Goal: Information Seeking & Learning: Learn about a topic

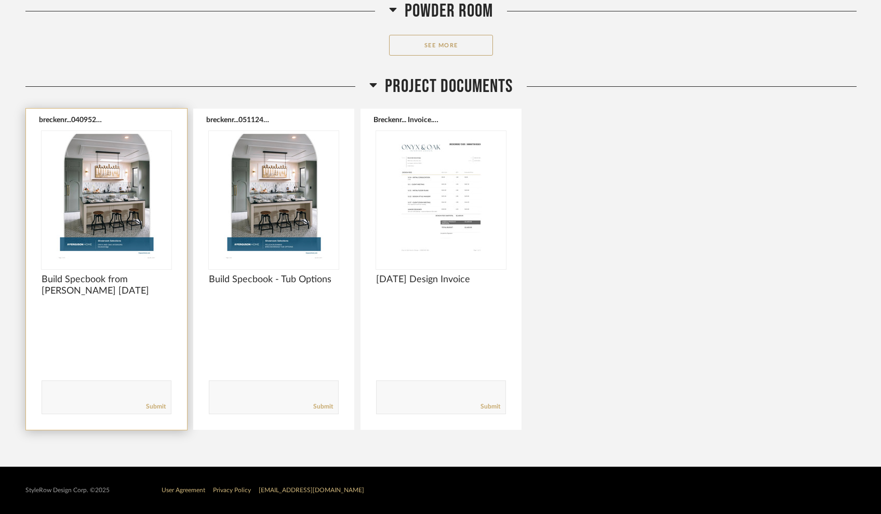
click at [121, 189] on img "0" at bounding box center [107, 196] width 130 height 130
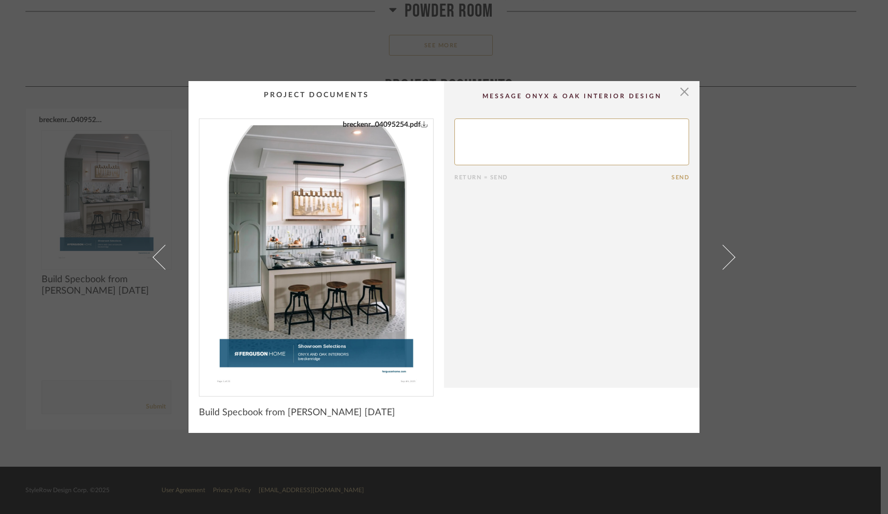
click at [392, 124] on link "breckenr...04095254.pdf" at bounding box center [385, 124] width 85 height 11
click at [683, 92] on span "button" at bounding box center [684, 91] width 21 height 21
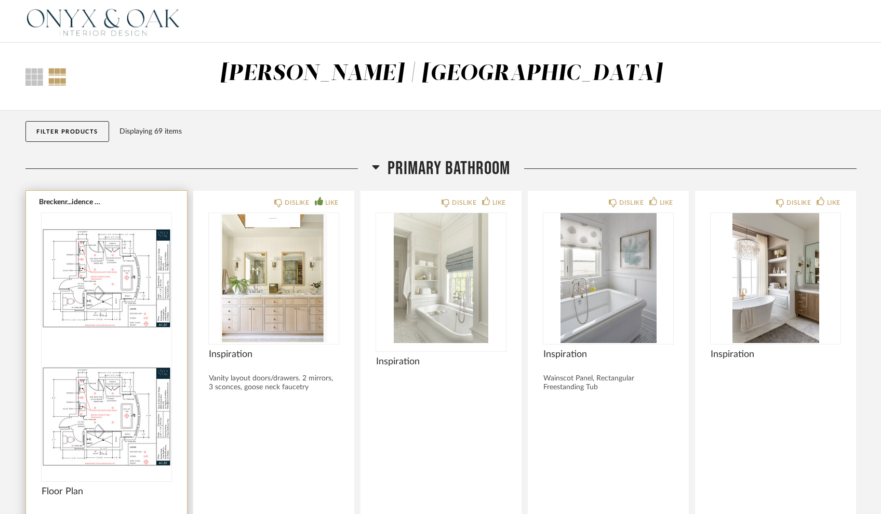
click at [115, 275] on img "0" at bounding box center [107, 278] width 130 height 130
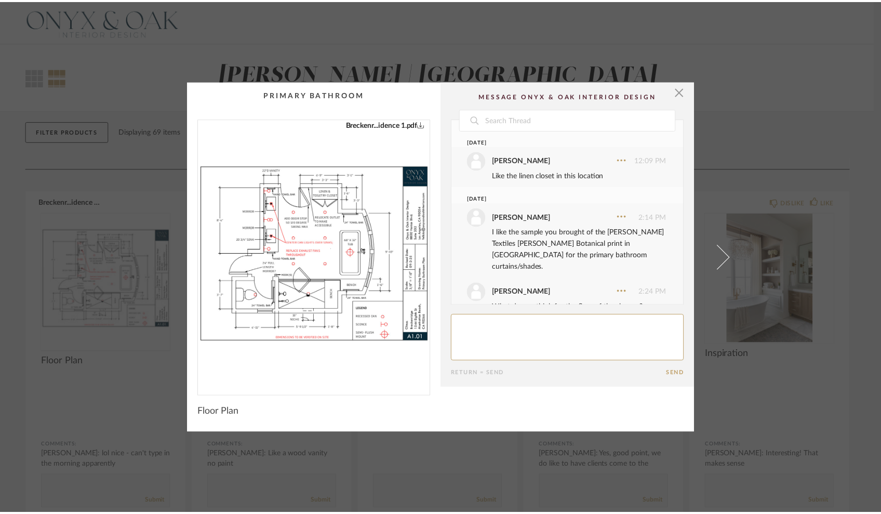
scroll to position [171, 0]
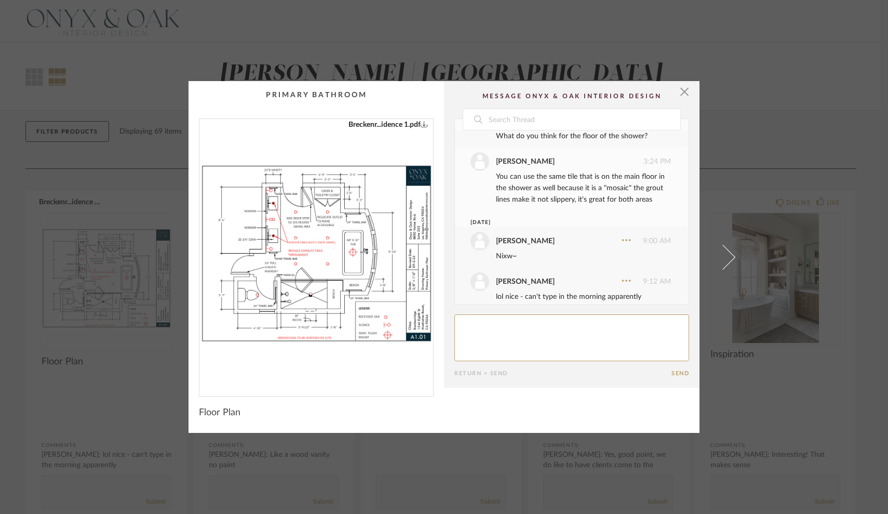
click at [304, 240] on img "0" at bounding box center [317, 253] width 234 height 269
click at [681, 91] on span "button" at bounding box center [684, 91] width 21 height 21
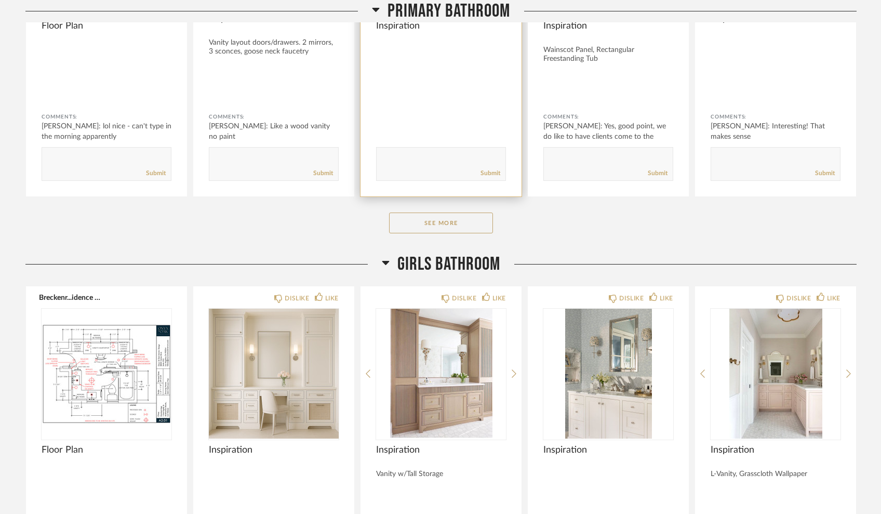
scroll to position [337, 0]
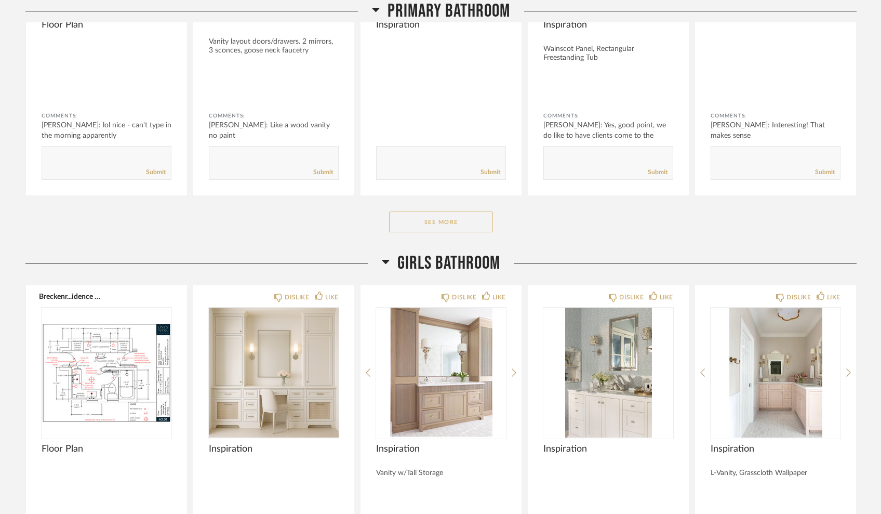
click at [459, 221] on button "See More" at bounding box center [441, 221] width 104 height 21
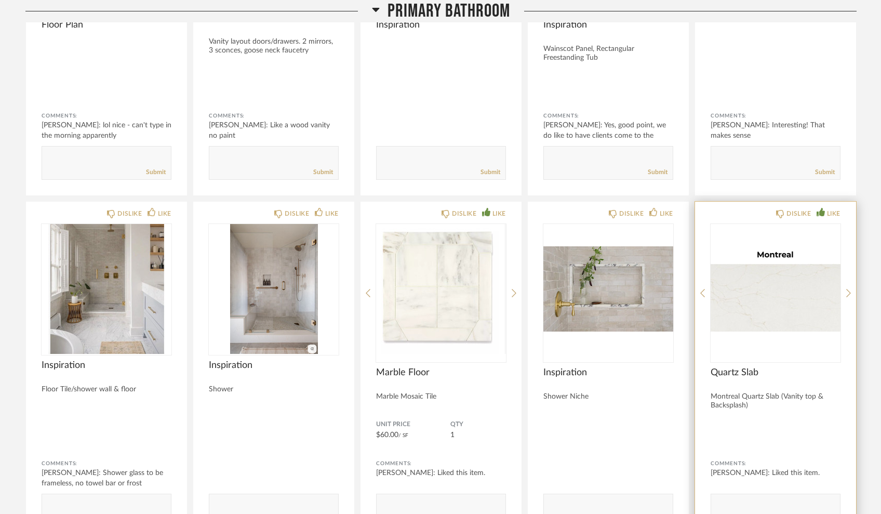
click at [784, 295] on img "0" at bounding box center [776, 289] width 130 height 130
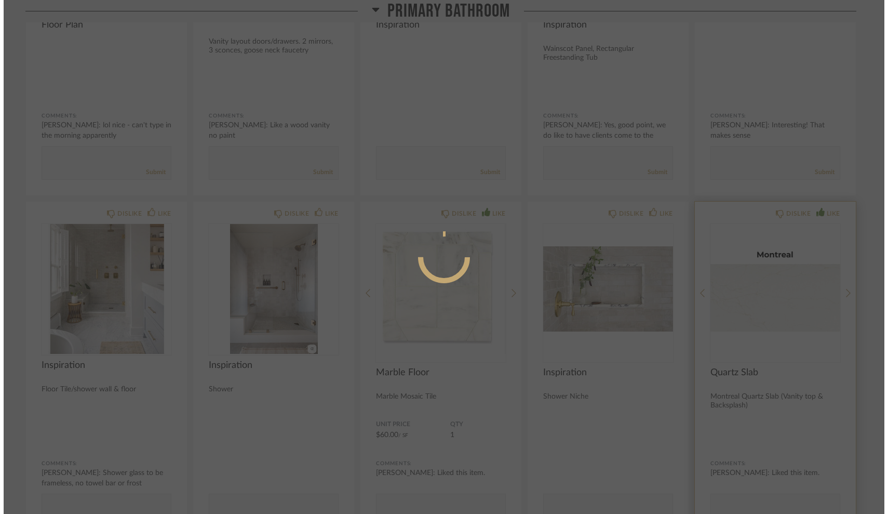
scroll to position [0, 0]
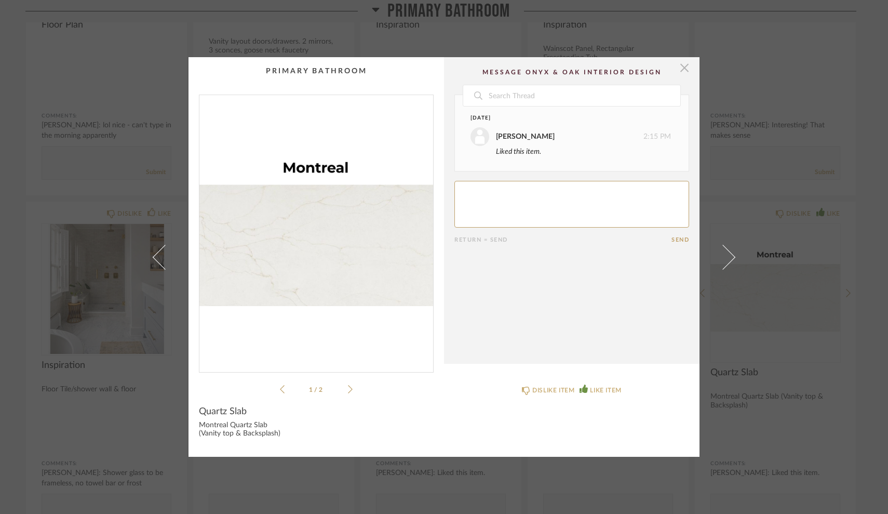
click at [680, 68] on span "button" at bounding box center [684, 67] width 21 height 21
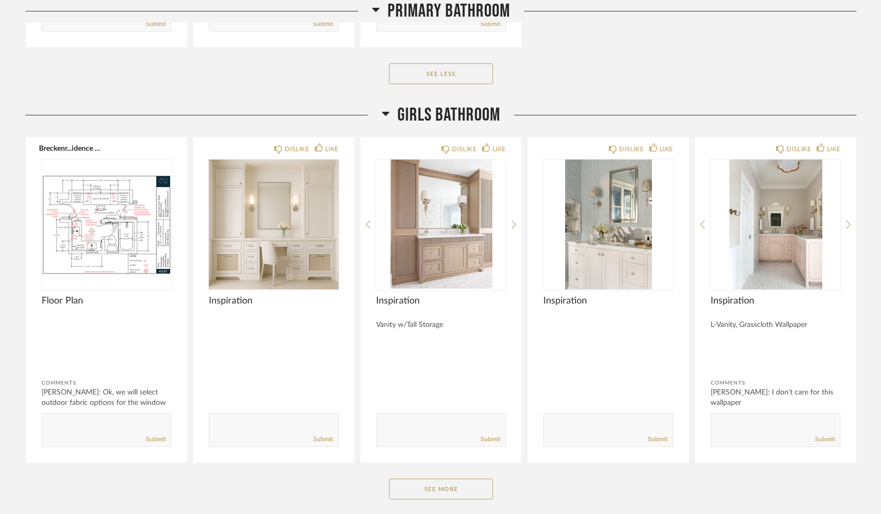
scroll to position [1606, 0]
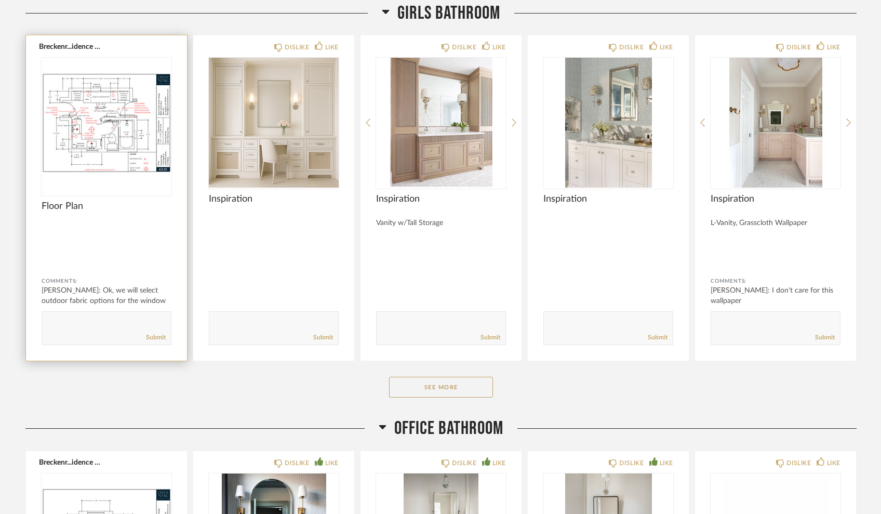
click at [77, 134] on img "0" at bounding box center [107, 123] width 130 height 130
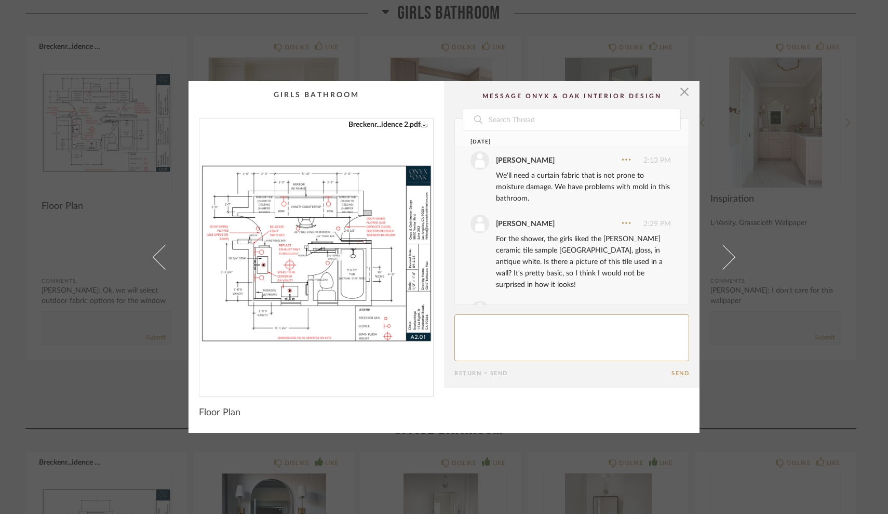
scroll to position [115, 0]
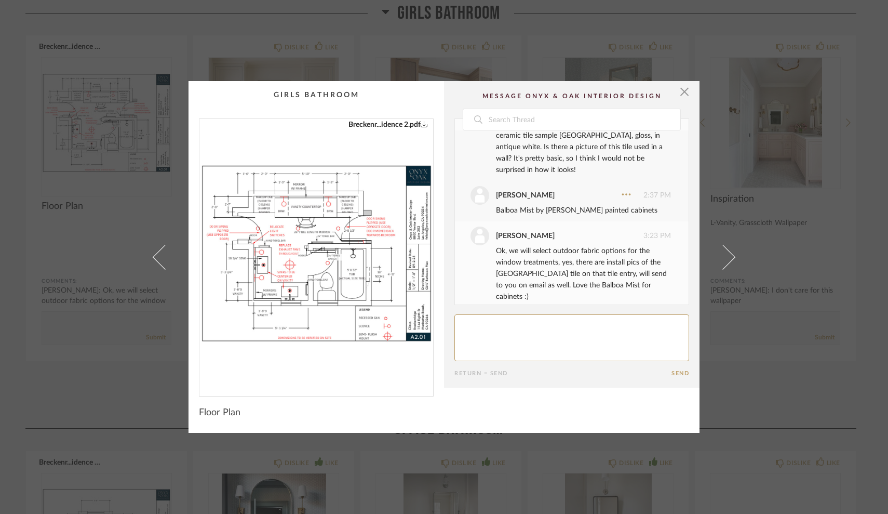
click at [353, 267] on img "0" at bounding box center [317, 253] width 234 height 269
click at [678, 87] on span "button" at bounding box center [684, 91] width 21 height 21
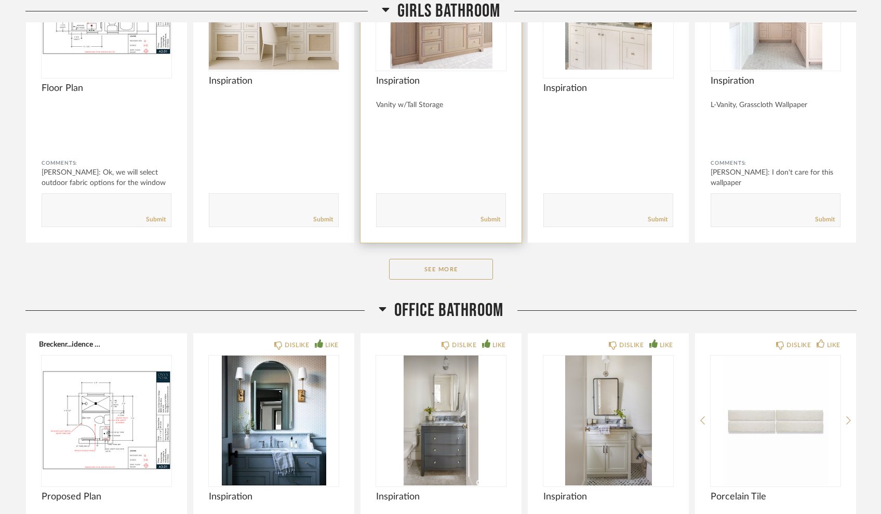
scroll to position [1721, 0]
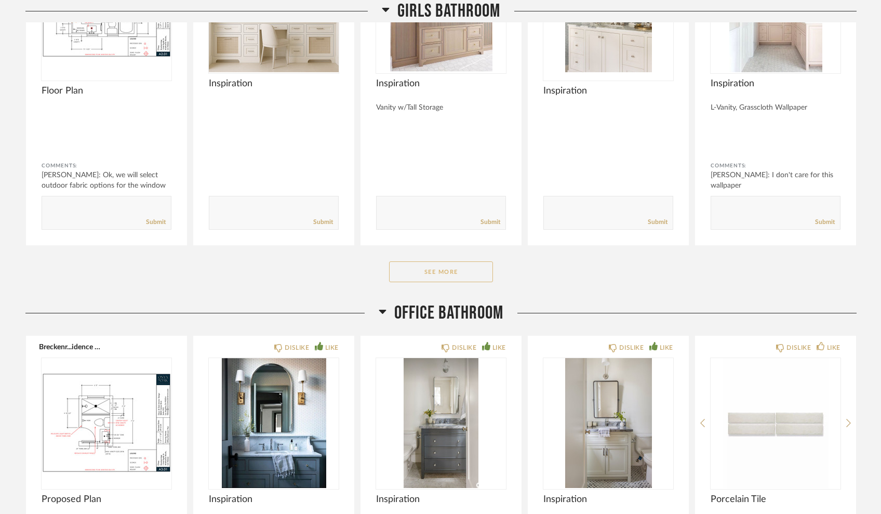
click at [436, 277] on button "See More" at bounding box center [441, 271] width 104 height 21
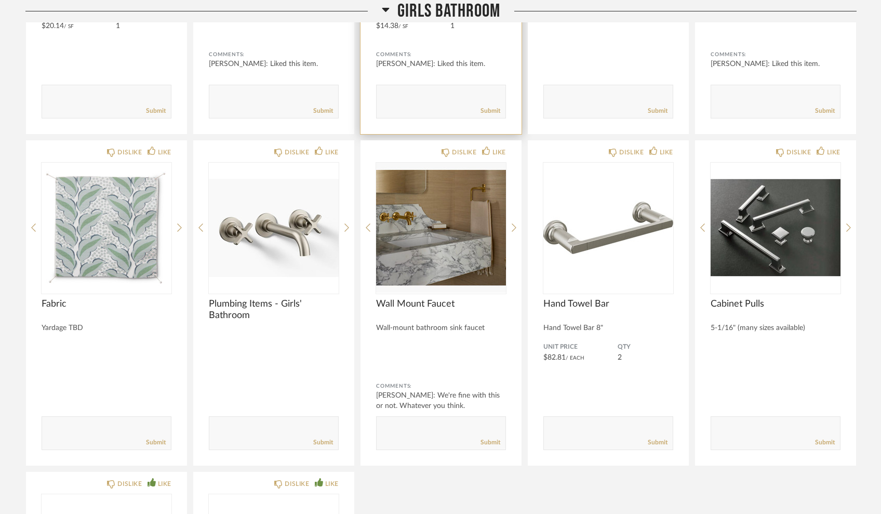
scroll to position [2173, 0]
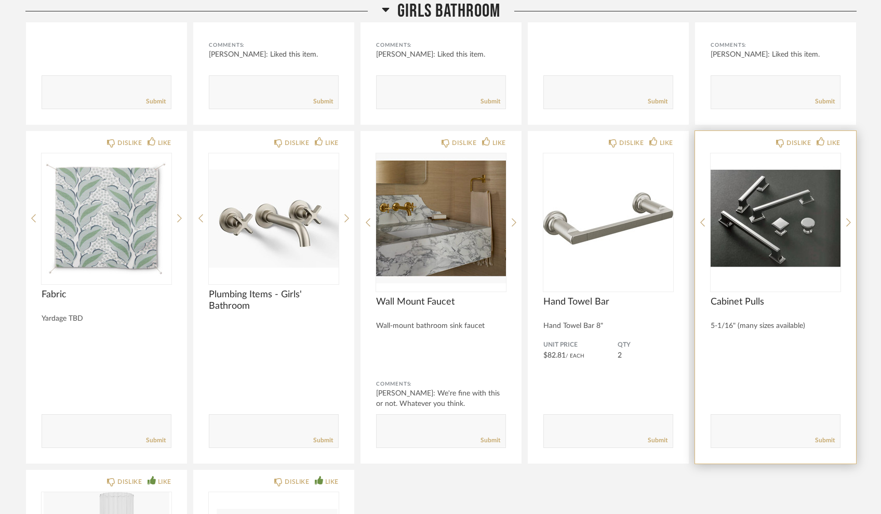
click at [776, 230] on img "0" at bounding box center [776, 218] width 130 height 130
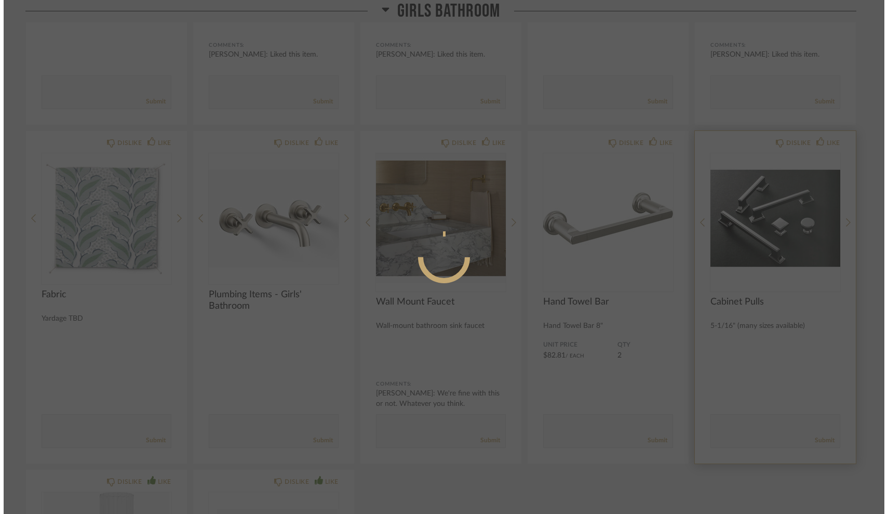
scroll to position [0, 0]
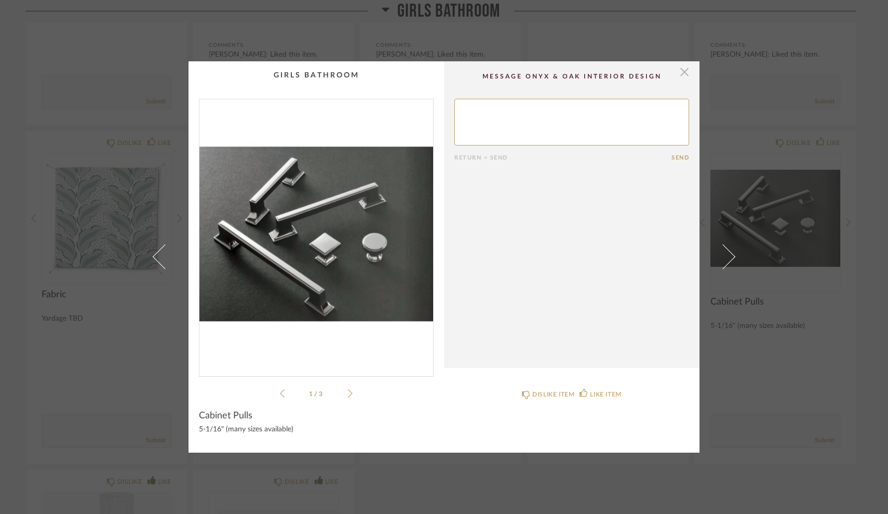
click at [683, 73] on span "button" at bounding box center [684, 71] width 21 height 21
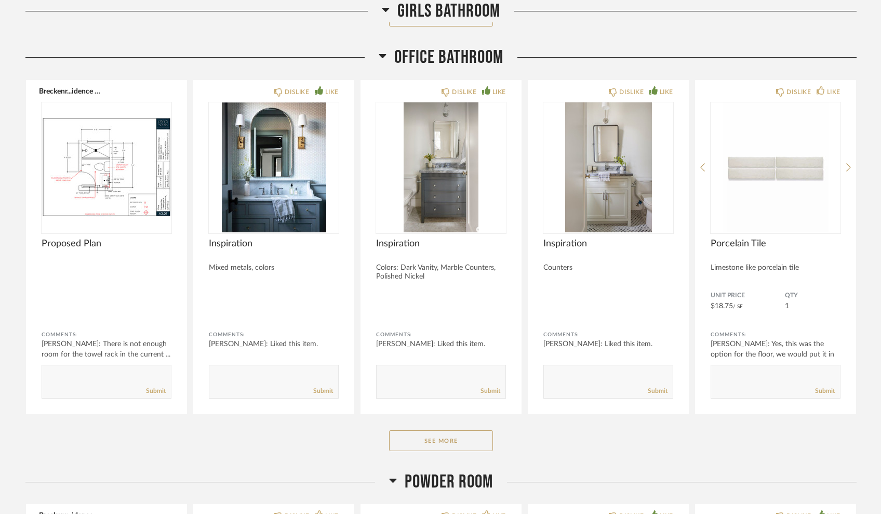
scroll to position [2984, 0]
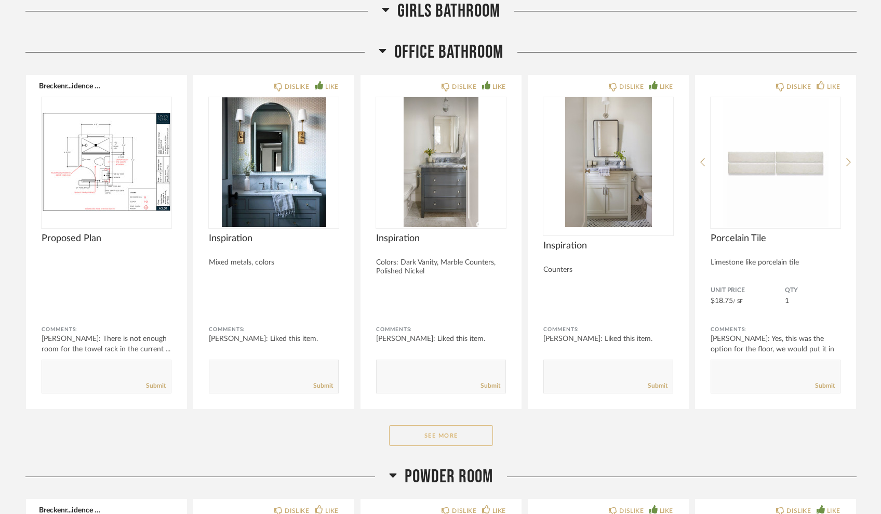
click at [426, 438] on button "See More" at bounding box center [441, 435] width 104 height 21
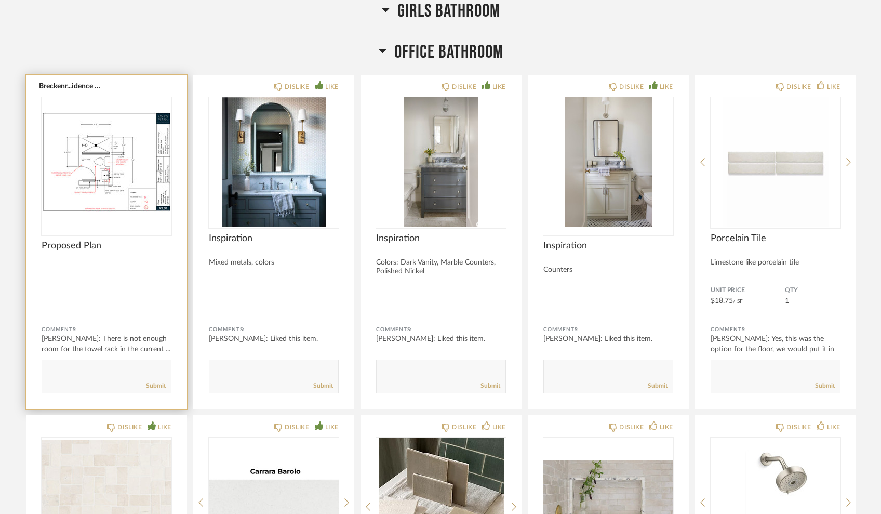
click at [124, 175] on img "0" at bounding box center [107, 162] width 130 height 130
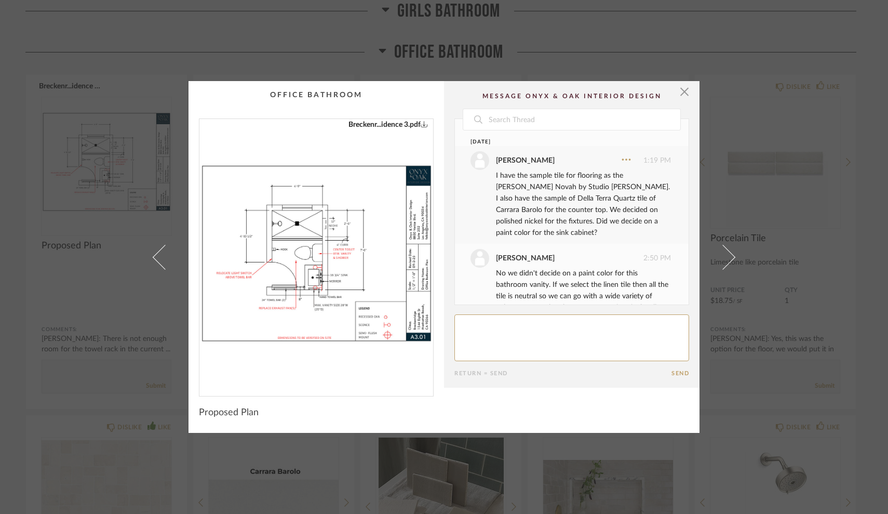
scroll to position [125, 0]
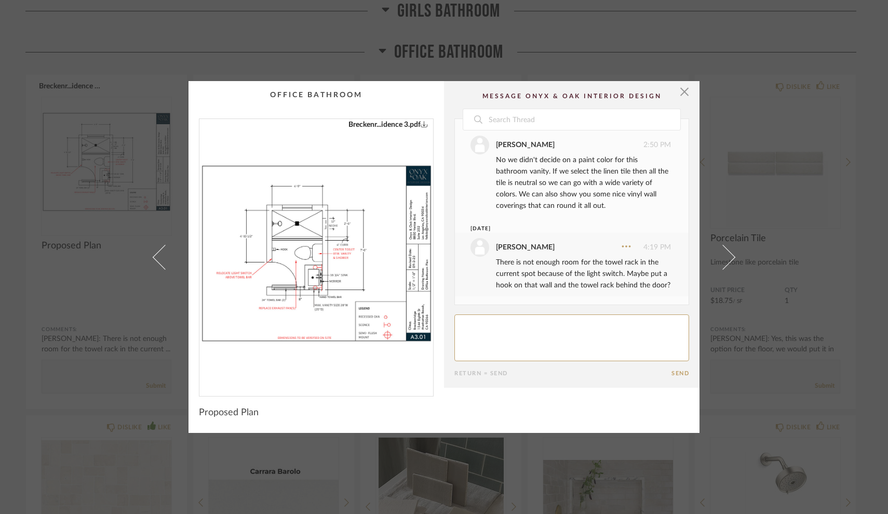
click at [301, 219] on img "0" at bounding box center [317, 253] width 234 height 269
click at [676, 91] on span "button" at bounding box center [684, 91] width 21 height 21
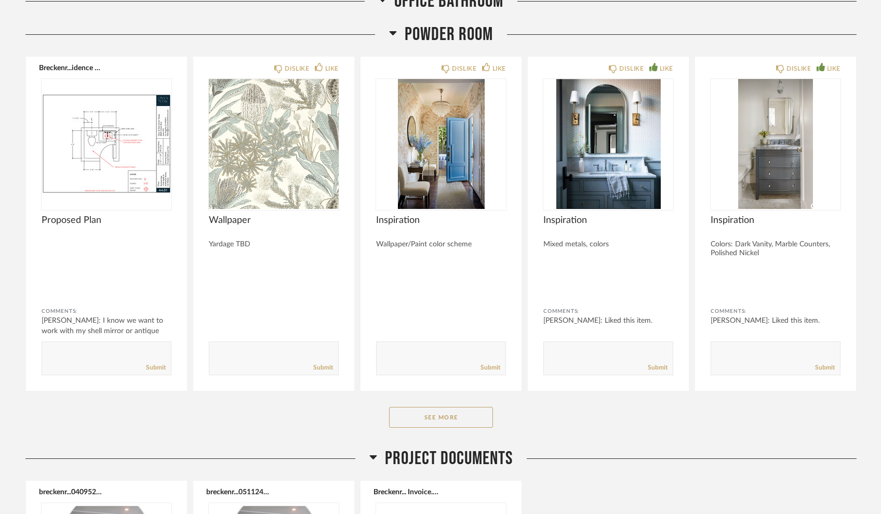
scroll to position [4095, 0]
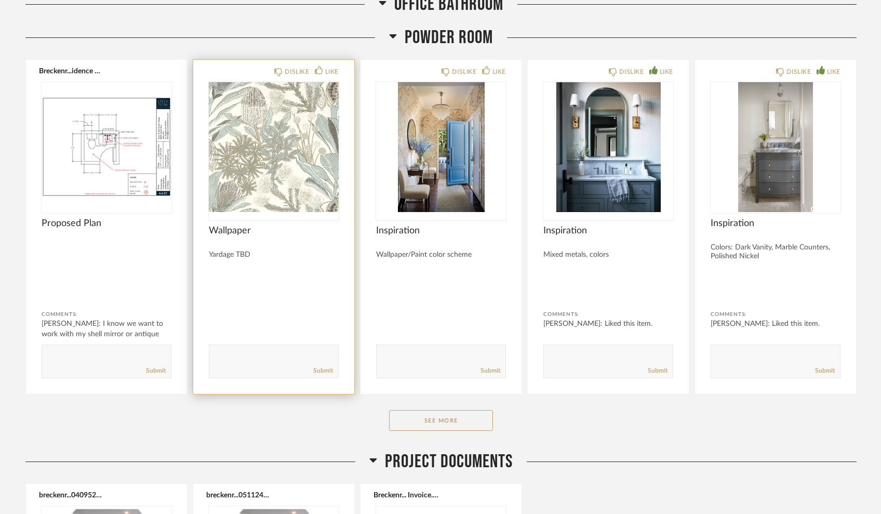
click at [259, 177] on img "0" at bounding box center [274, 147] width 130 height 130
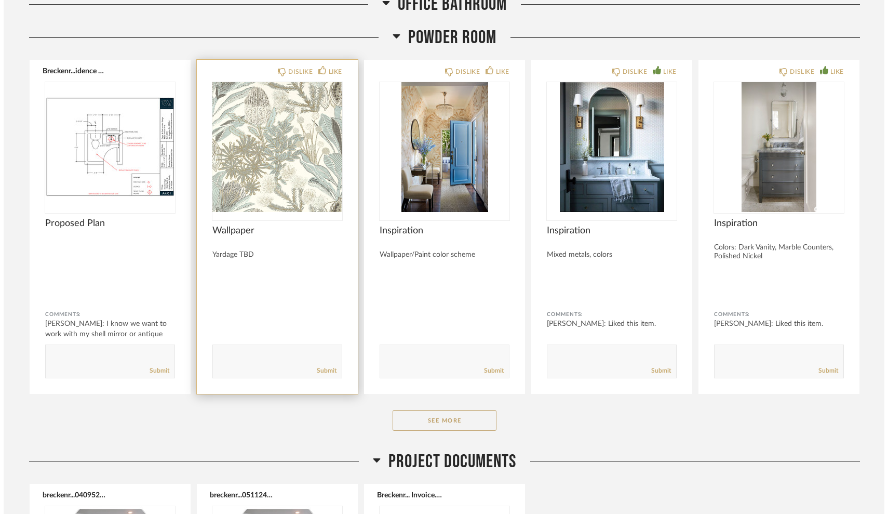
scroll to position [0, 0]
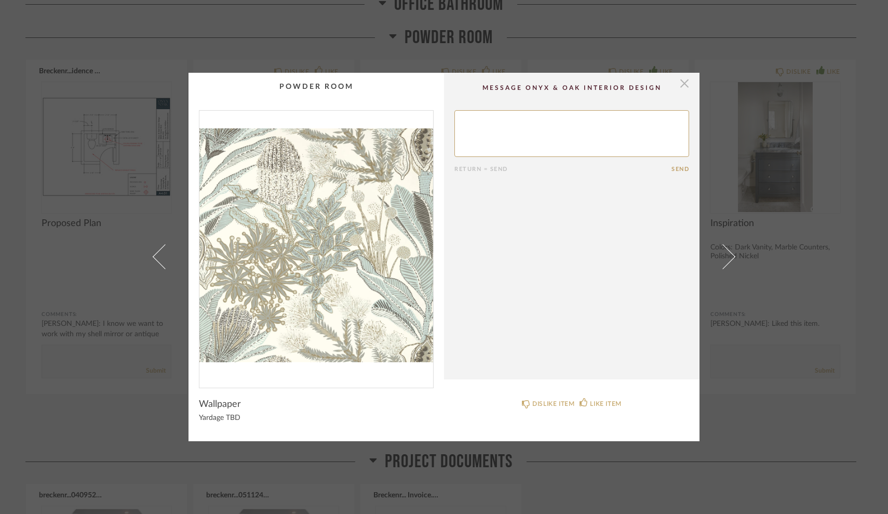
click at [680, 86] on span "button" at bounding box center [684, 83] width 21 height 21
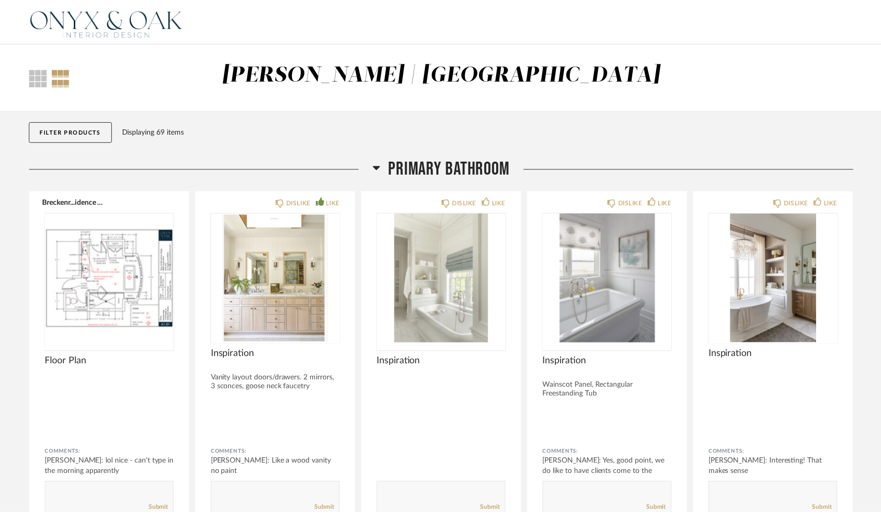
scroll to position [4095, 0]
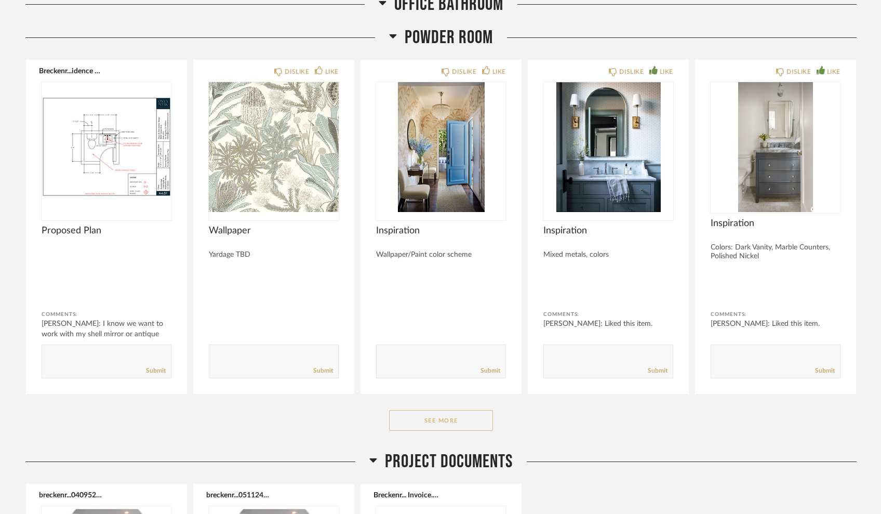
click at [463, 414] on button "See More" at bounding box center [441, 420] width 104 height 21
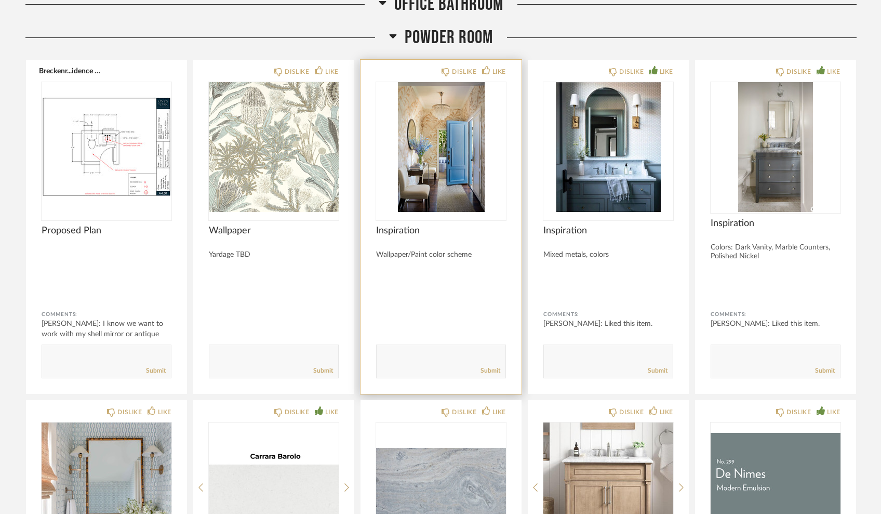
click at [449, 173] on img "0" at bounding box center [441, 147] width 130 height 130
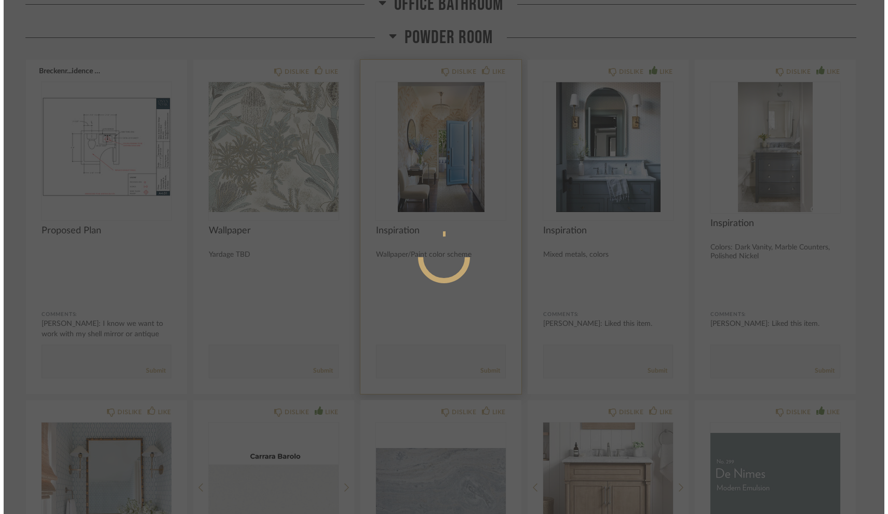
scroll to position [0, 0]
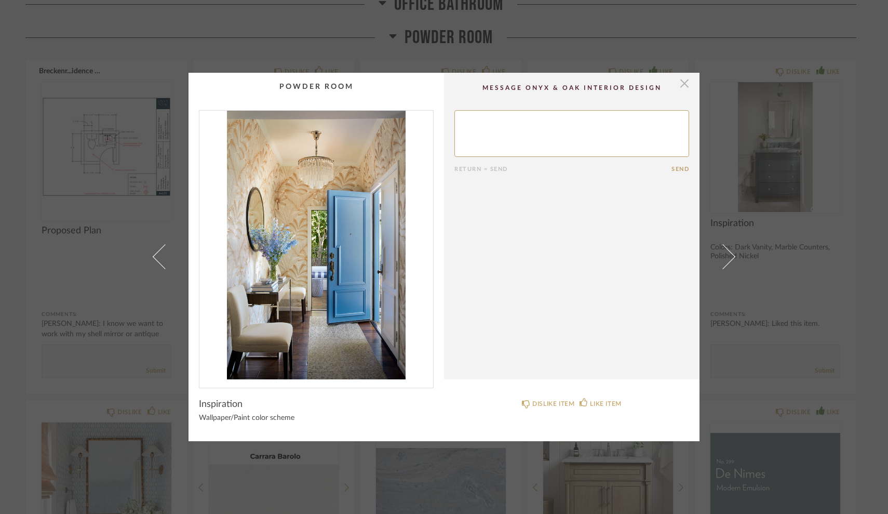
click at [679, 84] on span "button" at bounding box center [684, 83] width 21 height 21
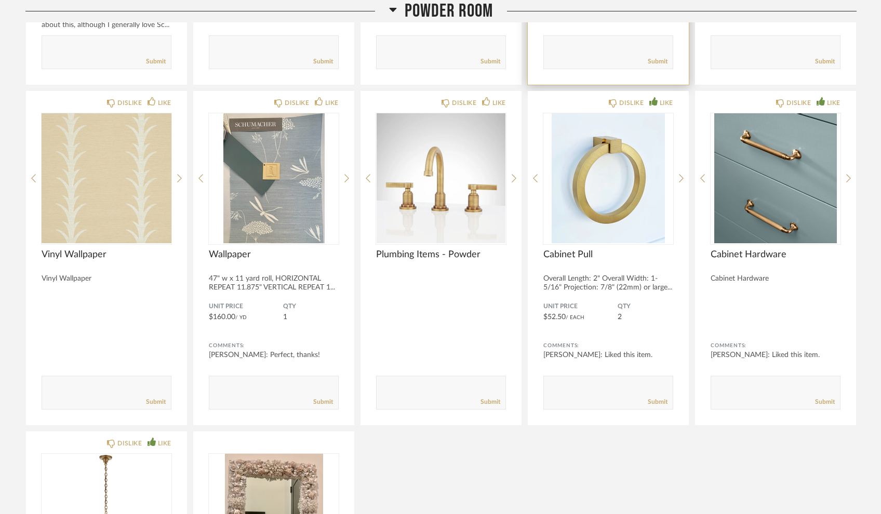
scroll to position [4744, 0]
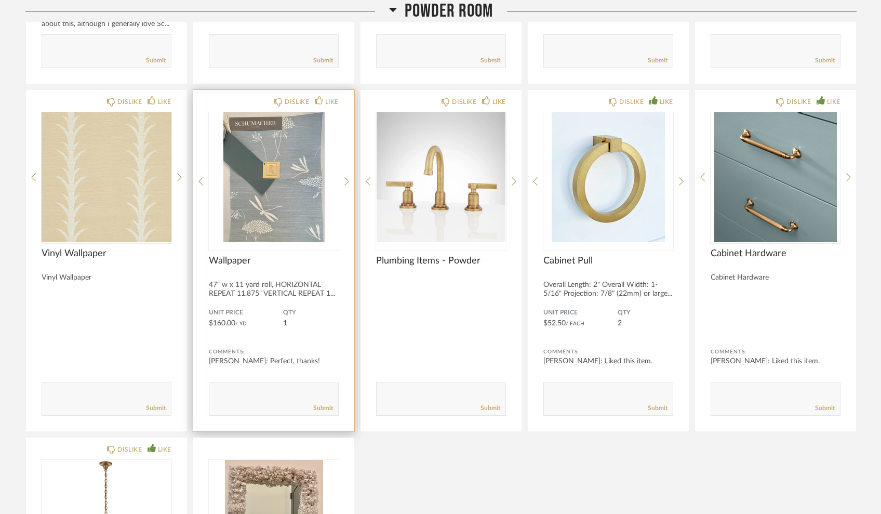
click at [286, 183] on img "0" at bounding box center [274, 177] width 130 height 130
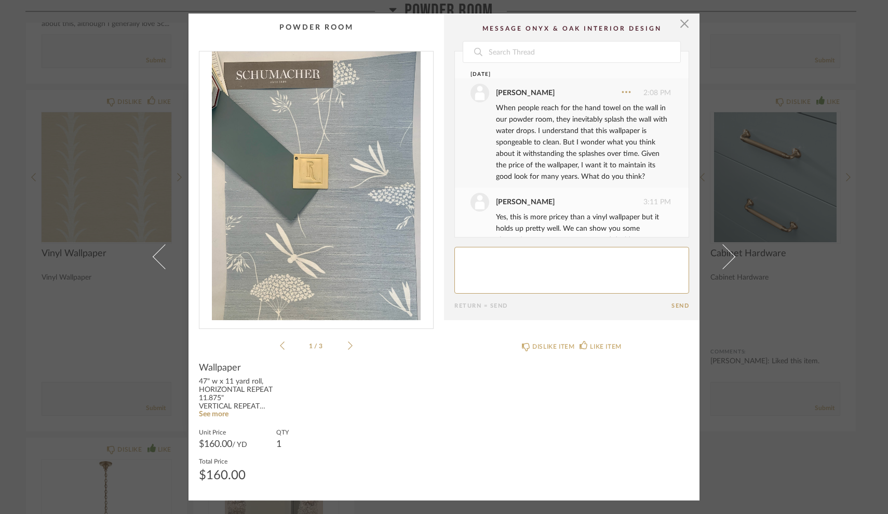
scroll to position [79, 0]
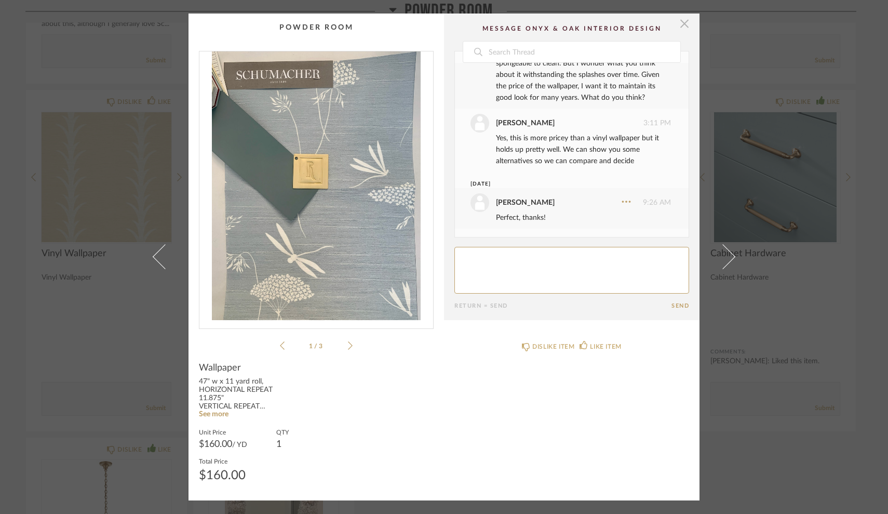
click at [679, 25] on span "button" at bounding box center [684, 24] width 21 height 21
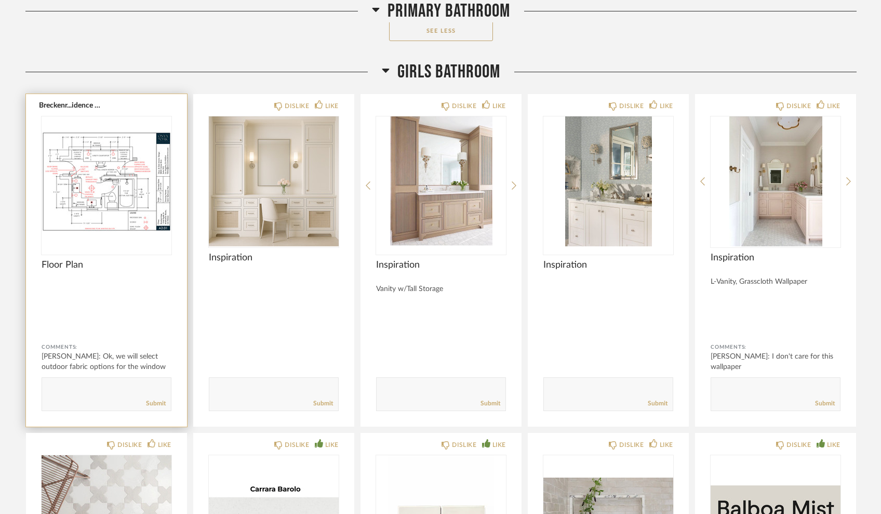
scroll to position [1563, 0]
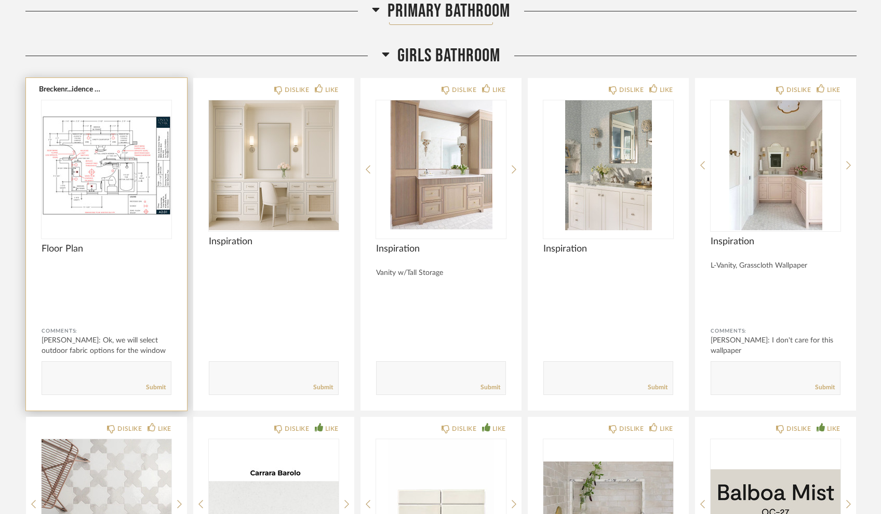
click at [84, 375] on textarea at bounding box center [106, 373] width 129 height 14
click at [108, 370] on textarea at bounding box center [106, 373] width 129 height 14
click at [85, 369] on textarea at bounding box center [106, 373] width 129 height 14
click at [74, 373] on textarea at bounding box center [106, 373] width 129 height 14
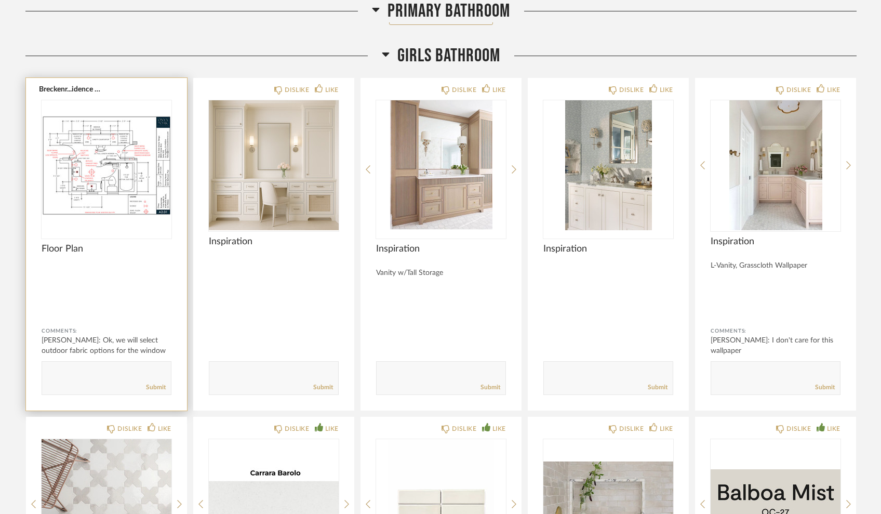
click at [80, 179] on img "0" at bounding box center [107, 165] width 130 height 130
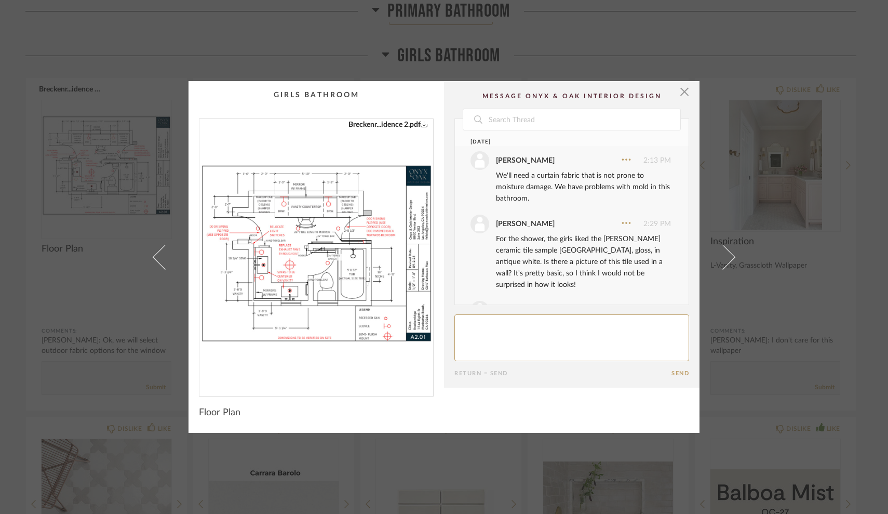
scroll to position [115, 0]
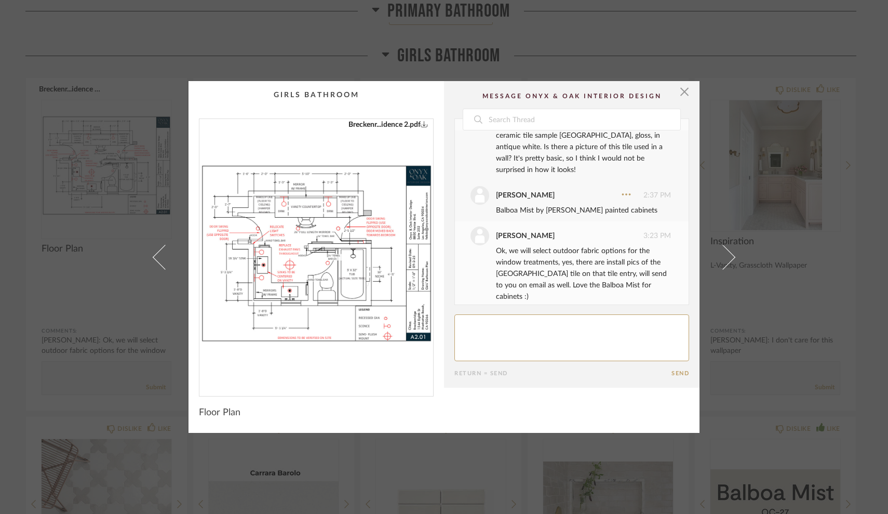
click at [464, 338] on textarea at bounding box center [572, 337] width 235 height 47
click at [682, 92] on span "button" at bounding box center [684, 91] width 21 height 21
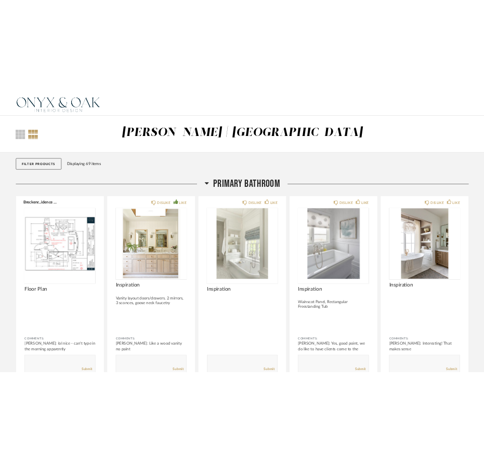
scroll to position [1563, 0]
